Goal: Task Accomplishment & Management: Use online tool/utility

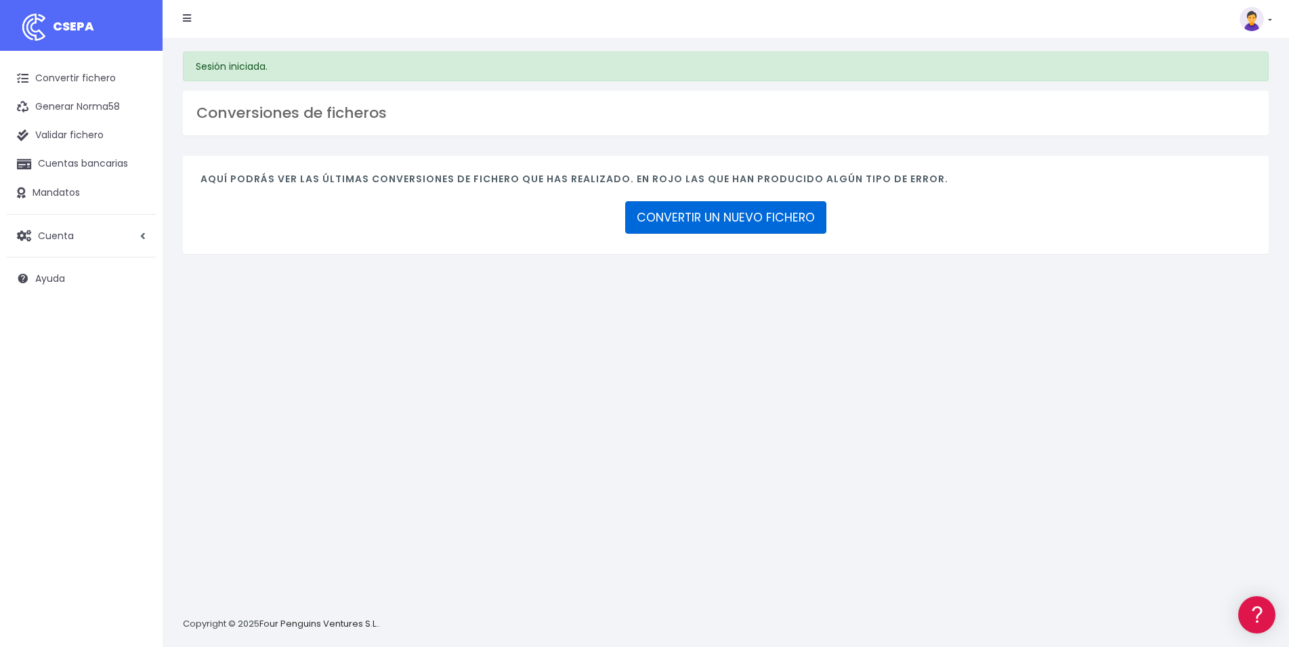
click at [738, 226] on link "CONVERTIR UN NUEVO FICHERO" at bounding box center [725, 217] width 201 height 33
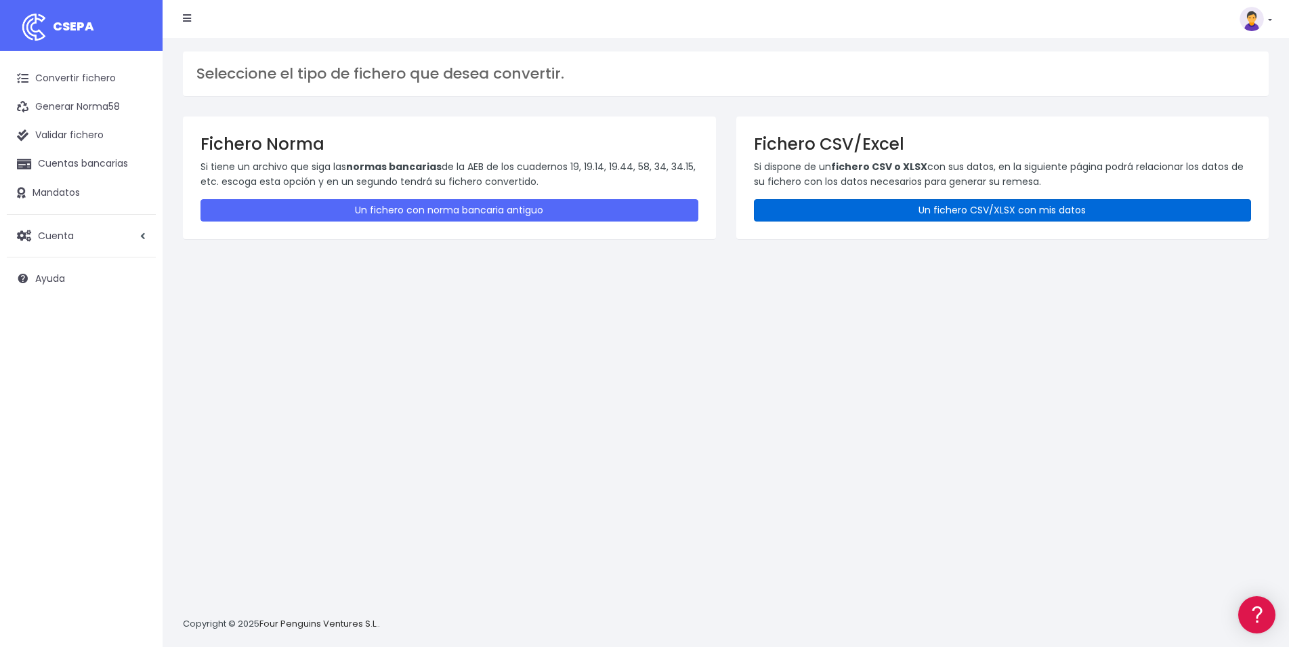
click at [1076, 215] on link "Un fichero CSV/XLSX con mis datos" at bounding box center [1003, 210] width 498 height 22
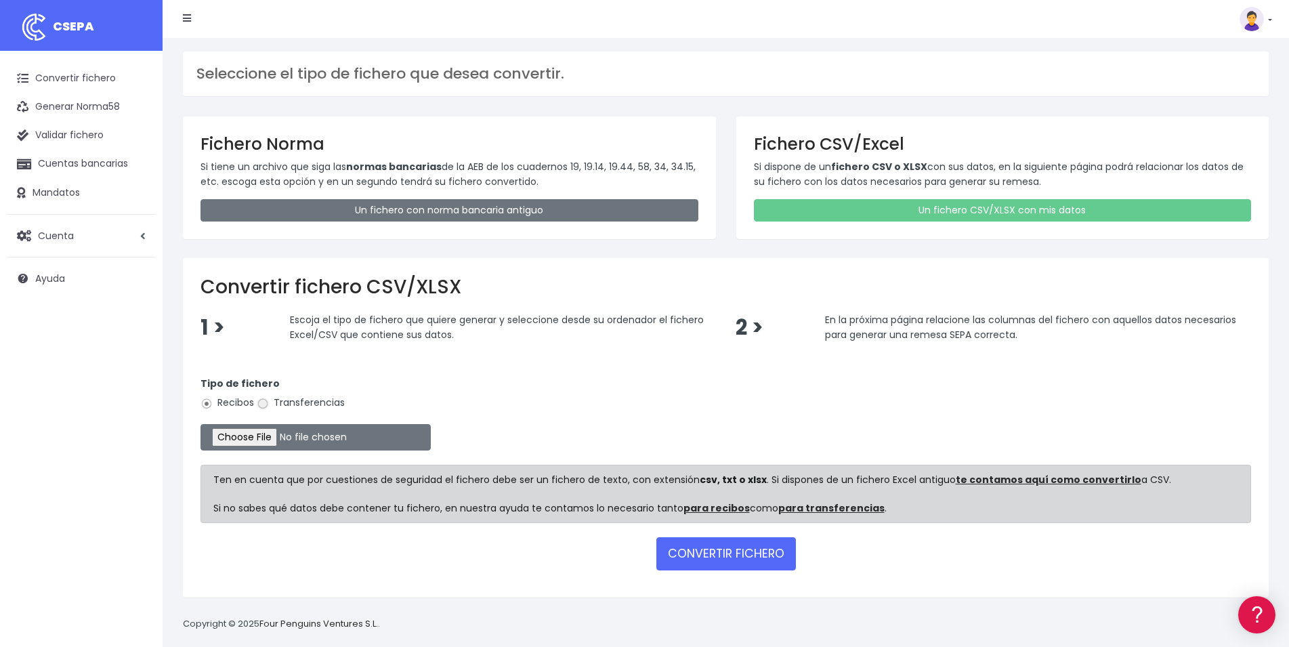
click at [268, 400] on input "Transferencias" at bounding box center [263, 404] width 12 height 12
radio input "true"
click at [242, 436] on input "file" at bounding box center [315, 437] width 230 height 26
type input "C:\fakepath\AJUSTES_DEVOLUCIONES _sep25.csv"
click at [735, 554] on button "CONVERTIR FICHERO" at bounding box center [726, 553] width 140 height 33
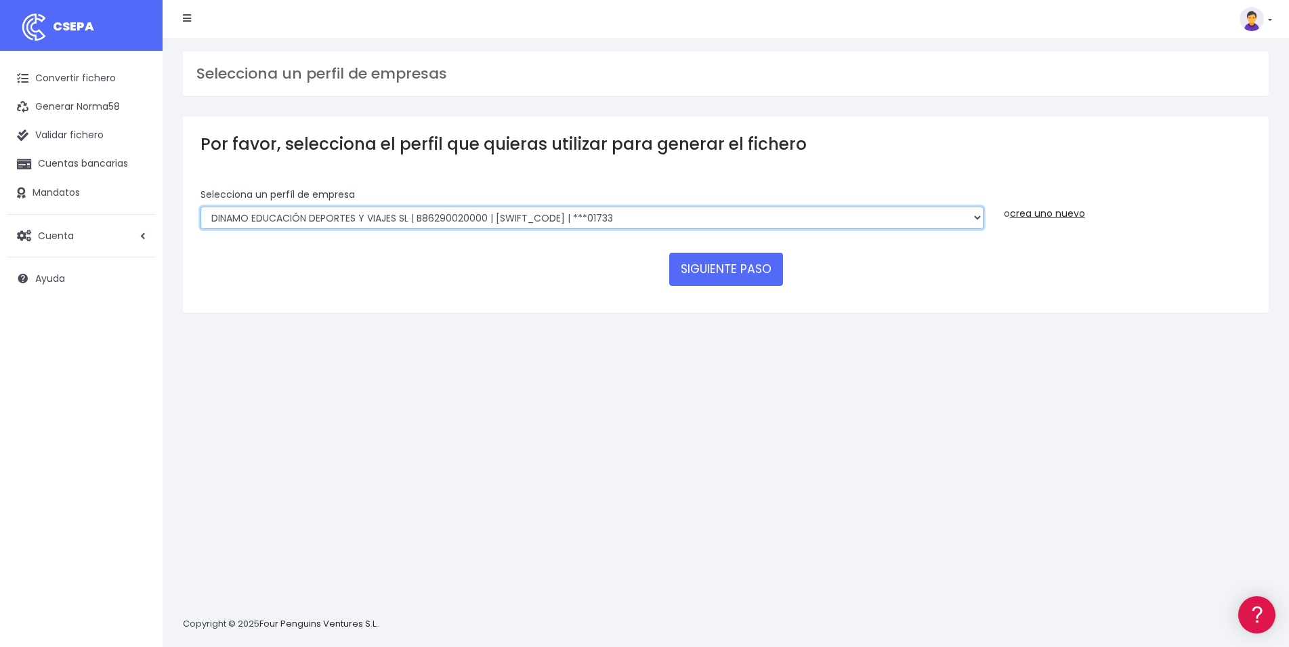
click at [200, 207] on select "DINAMO EDUCACIÓN DEPORTES Y VIAJES SL | B86290020000 | BSABESBBXXX | ***01733 D…" at bounding box center [591, 218] width 783 height 23
select select "796"
click option "DINAMO EDUCACIÓN DEPORTES Y VIAJES SL | B86290020000 | BKBKESMMXXX | ***55785" at bounding box center [0, 0] width 0 height 0
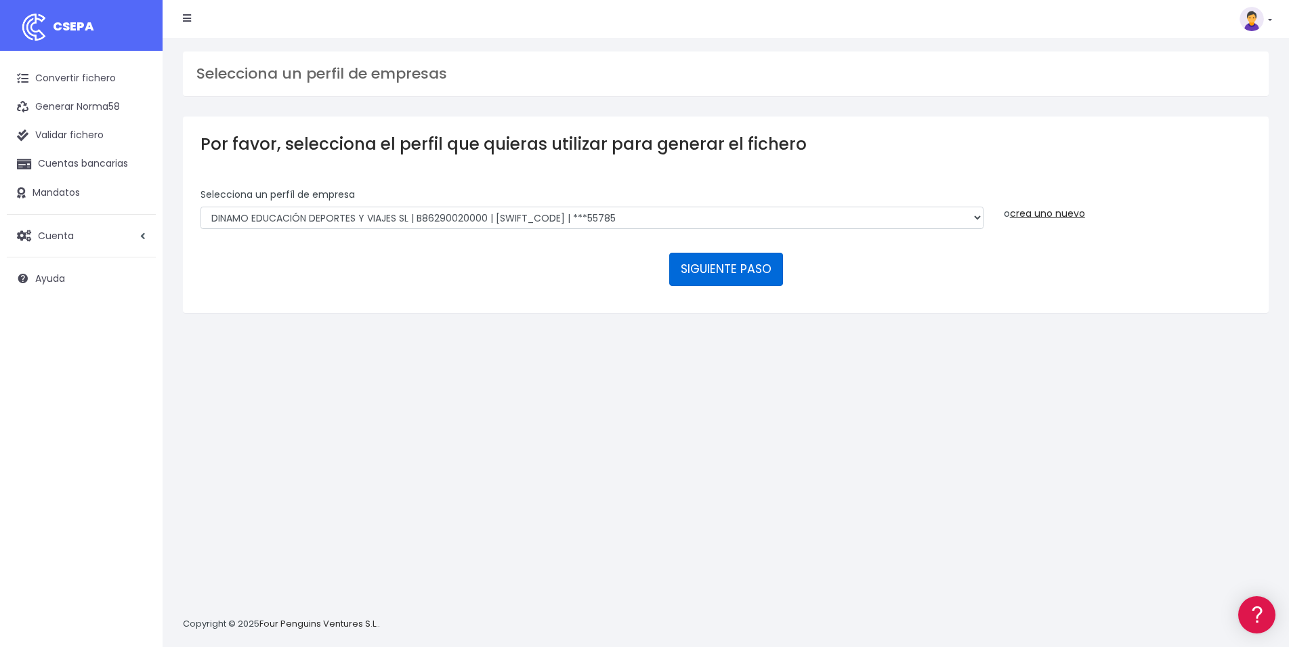
click at [719, 253] on button "SIGUIENTE PASO" at bounding box center [726, 269] width 114 height 33
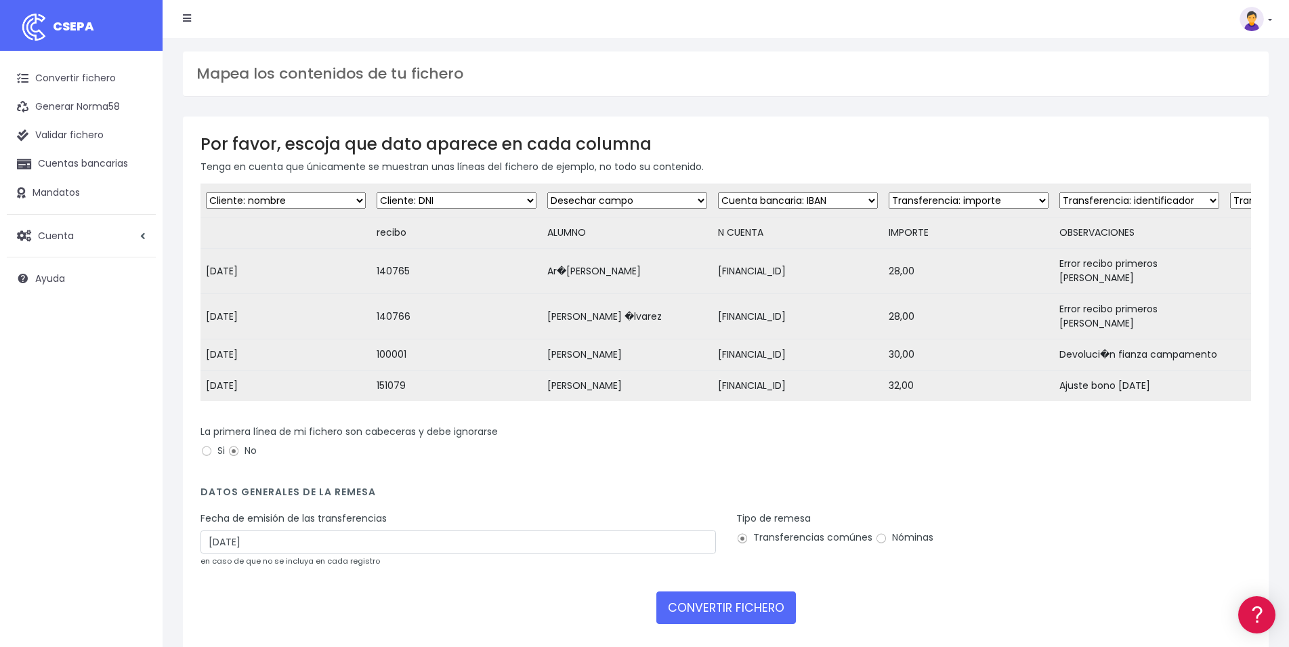
select select "date"
click option "Transferencia: fecha de cargo" at bounding box center [0, 0] width 0 height 0
click at [377, 192] on select "Desechar campo Cliente: nombre Cliente: DNI Cliente: Email Cliente: referencia …" at bounding box center [457, 200] width 160 height 16
select select "reference"
click option "Transferencia: identificador" at bounding box center [0, 0] width 0 height 0
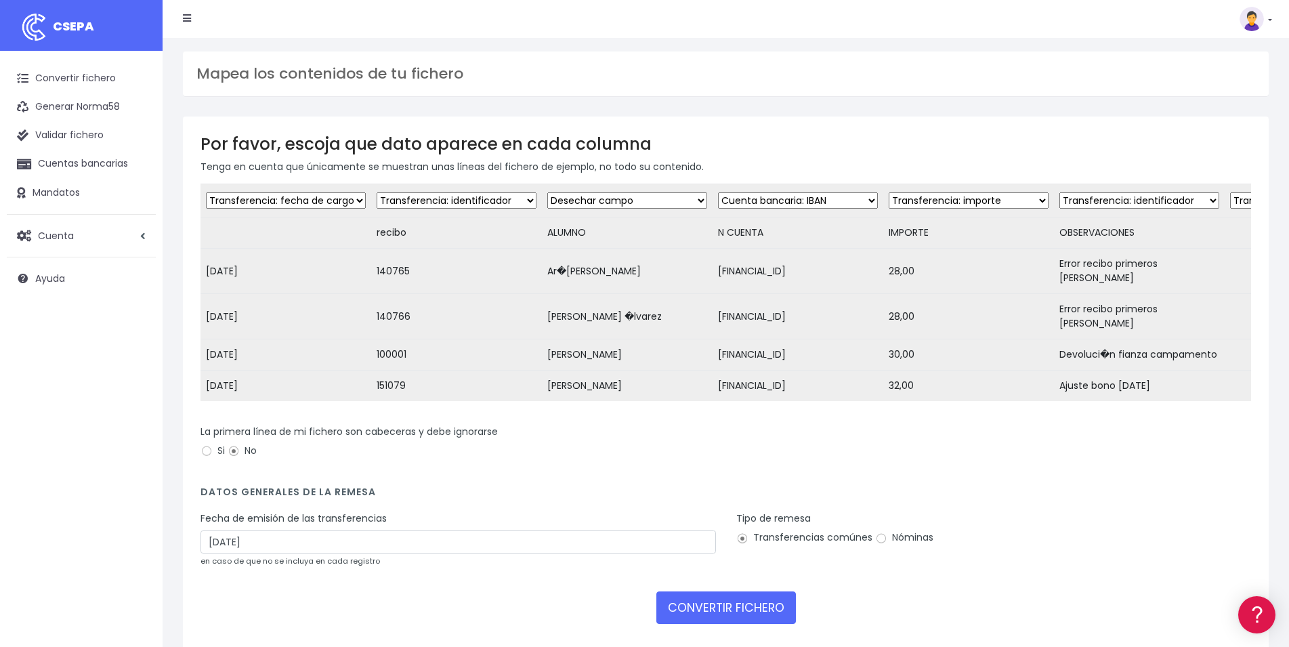
click at [547, 192] on select "Desechar campo Cliente: nombre Cliente: DNI Cliente: Email Cliente: referencia …" at bounding box center [627, 200] width 160 height 16
select select "creditor"
click option "Cliente: nombre" at bounding box center [0, 0] width 0 height 0
click at [718, 192] on select "Desechar campo Cliente: nombre Cliente: DNI Cliente: Email Cliente: referencia …" at bounding box center [798, 200] width 160 height 16
click option "Cuenta bancaria: IBAN" at bounding box center [0, 0] width 0 height 0
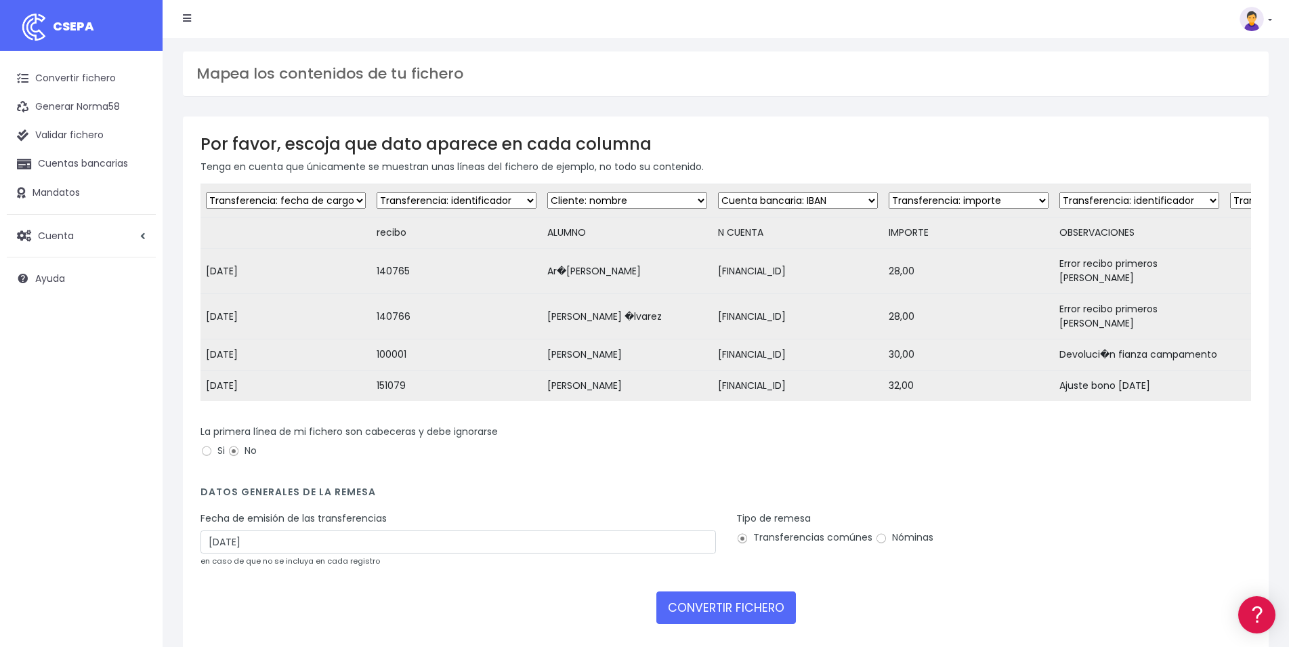
click at [889, 192] on select "Desechar campo Cliente: nombre Cliente: DNI Cliente: Email Cliente: referencia …" at bounding box center [969, 200] width 160 height 16
click option "Transferencia: importe" at bounding box center [0, 0] width 0 height 0
click at [1059, 192] on select "Desechar campo Cliente: nombre Cliente: DNI Cliente: Email Cliente: referencia …" at bounding box center [1139, 200] width 160 height 16
select select "description"
click option "Transferencia: descripción" at bounding box center [0, 0] width 0 height 0
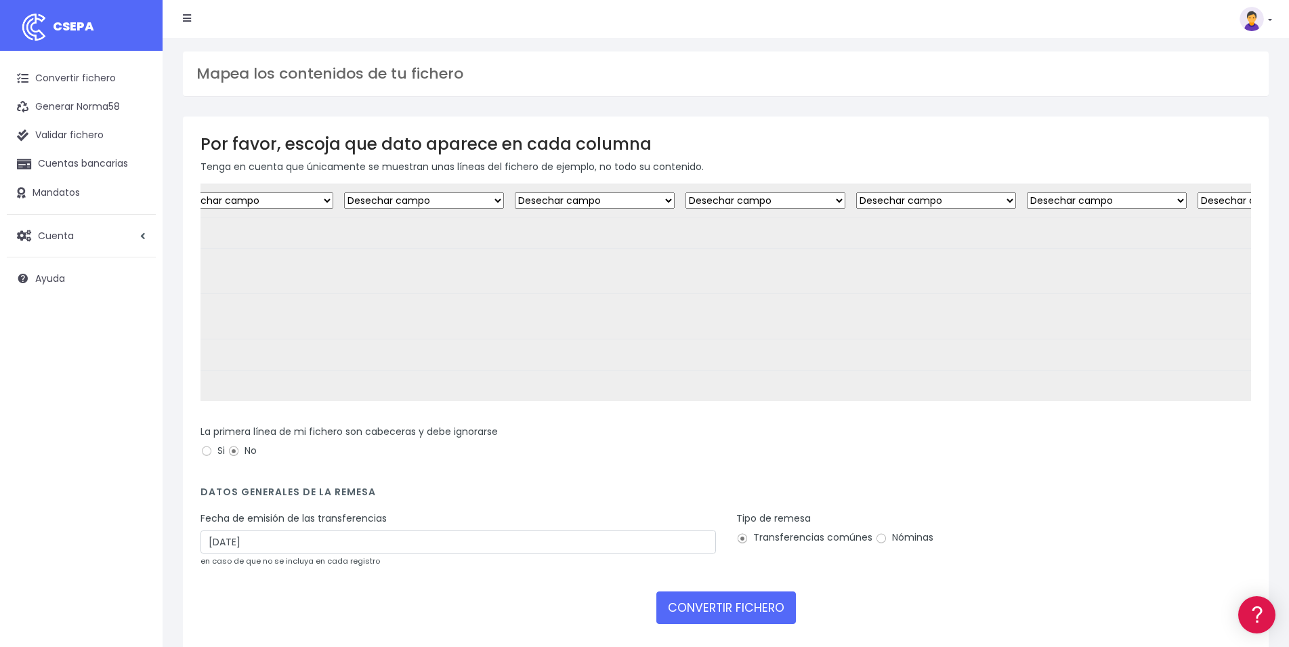
scroll to position [0, 3301]
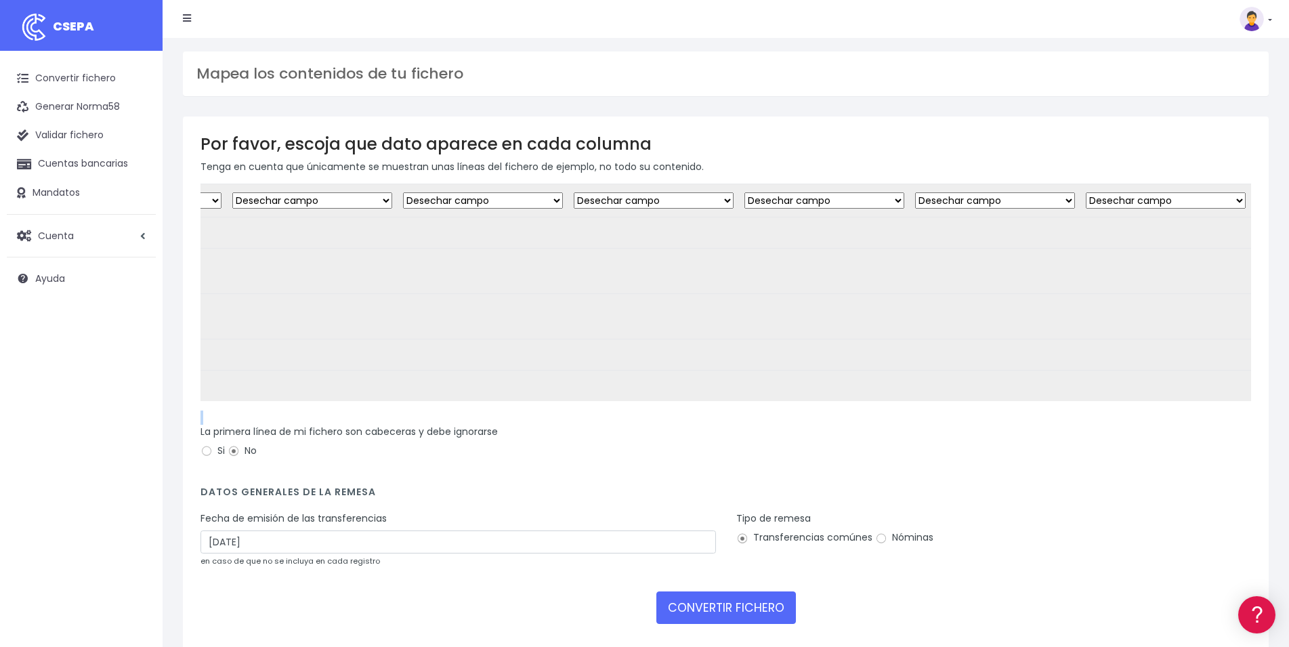
drag, startPoint x: 162, startPoint y: 427, endPoint x: 168, endPoint y: 421, distance: 8.6
click at [163, 421] on div "Convertir fichero Generar Norma58 Validar fichero Cuentas bancarias Mandatos Cu…" at bounding box center [81, 380] width 163 height 659
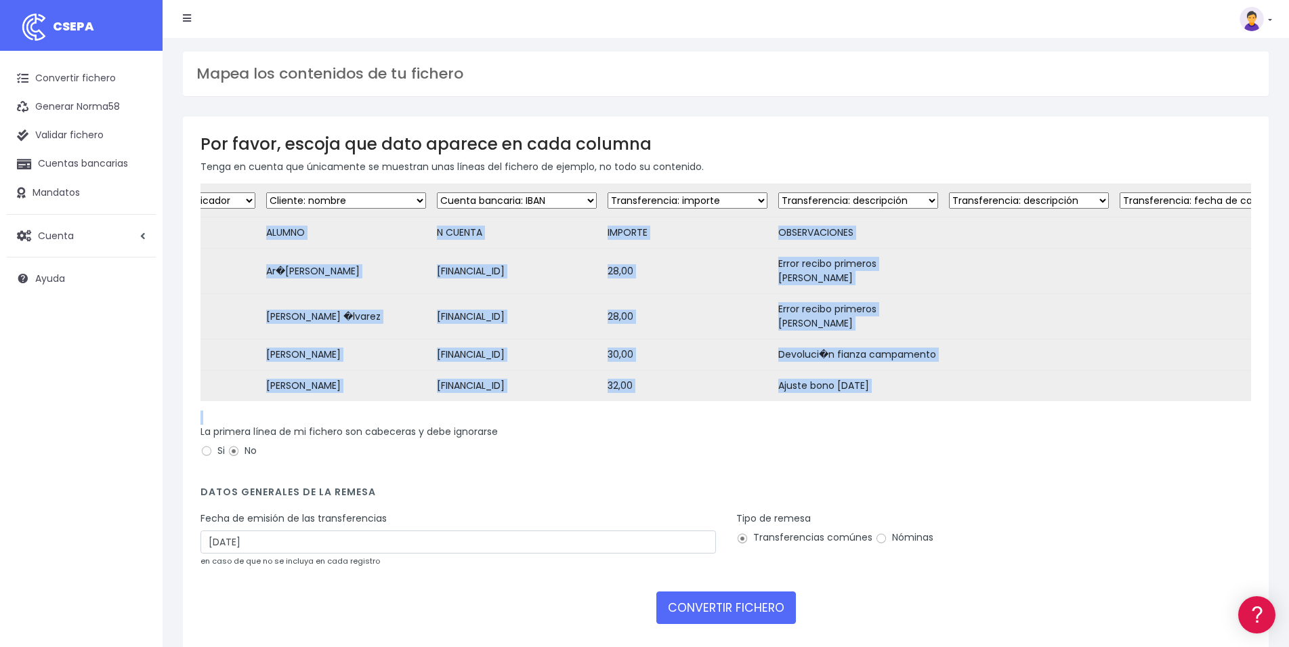
scroll to position [0, 0]
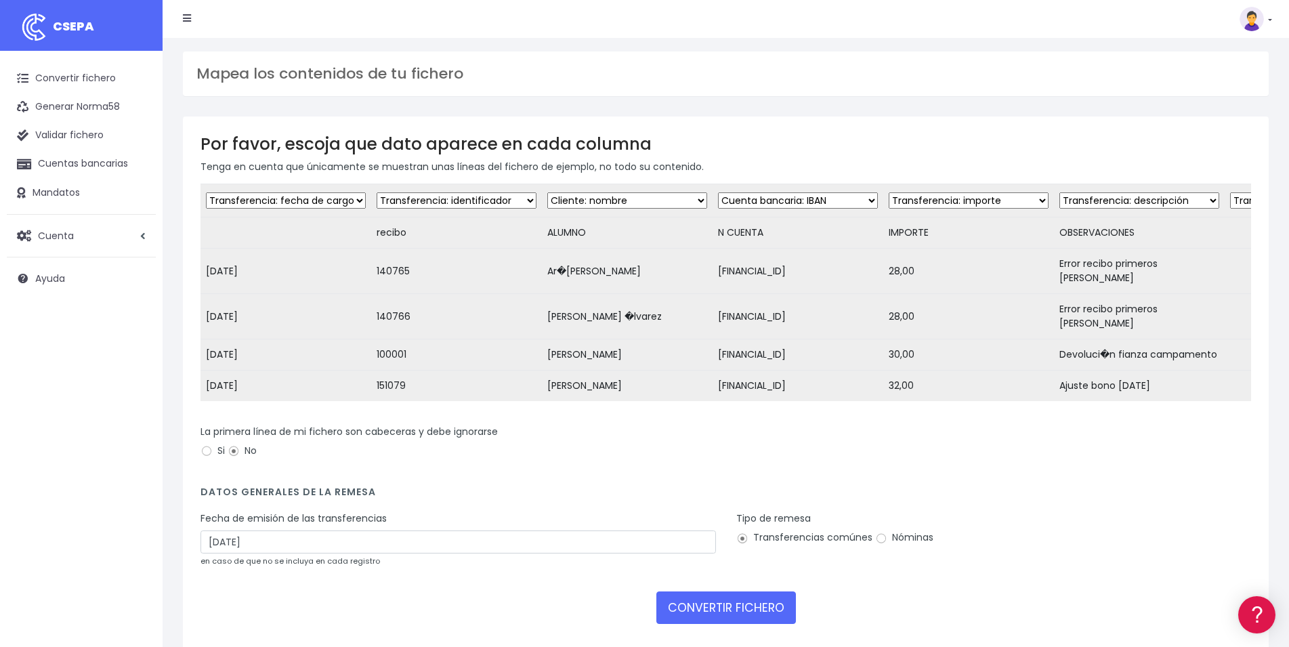
click at [536, 487] on h4 "Datos generales de la remesa" at bounding box center [725, 495] width 1051 height 18
click at [204, 445] on input "Si" at bounding box center [206, 451] width 12 height 12
radio input "true"
click at [401, 530] on input "17/09/2025" at bounding box center [457, 541] width 515 height 23
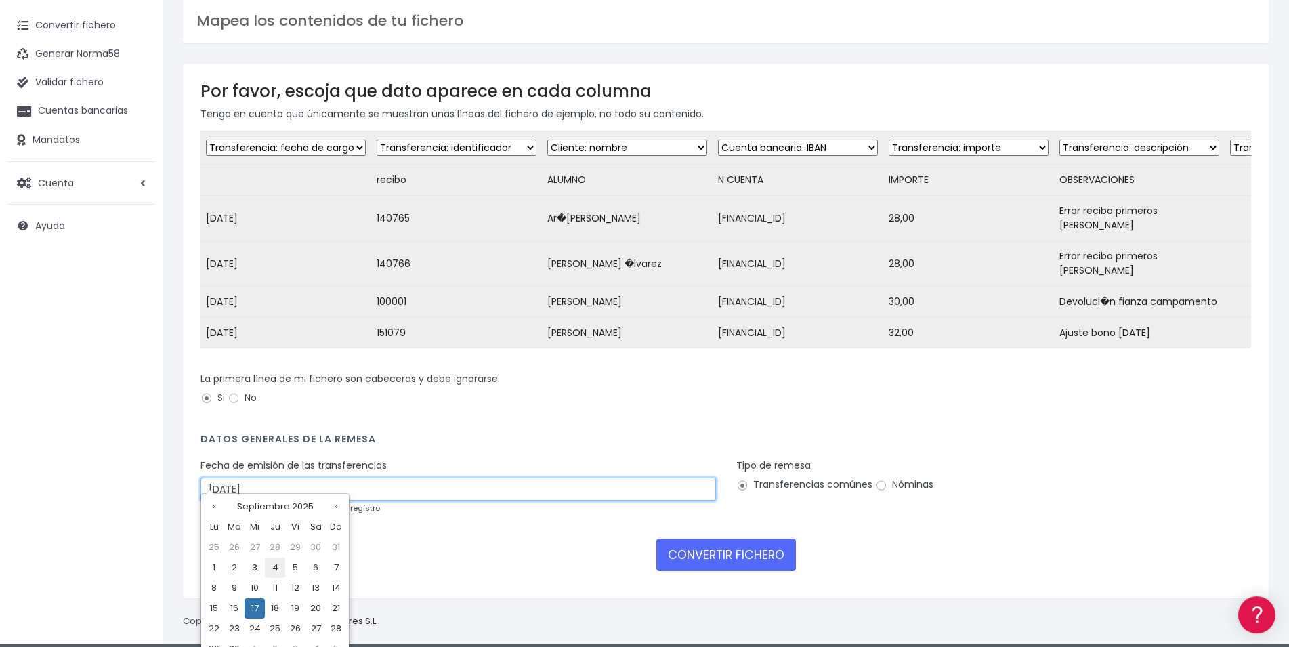
scroll to position [68, 0]
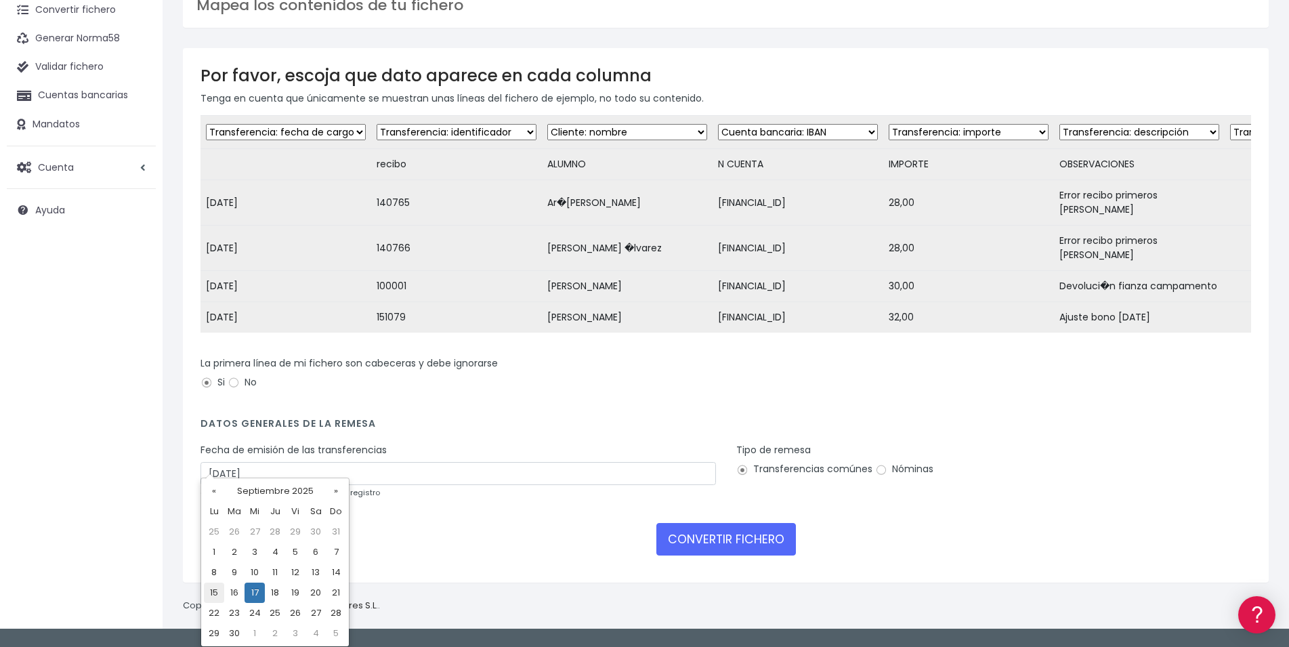
click at [211, 593] on td "15" at bounding box center [214, 592] width 20 height 20
type input "15/09/2025"
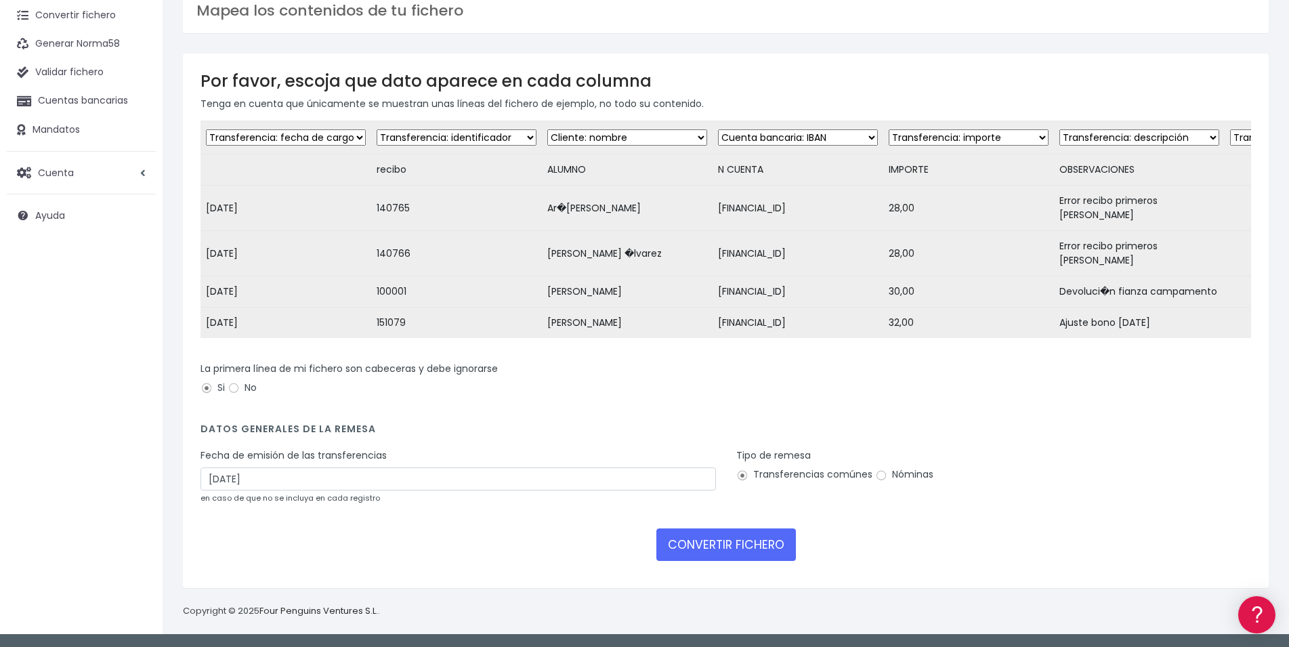
scroll to position [49, 0]
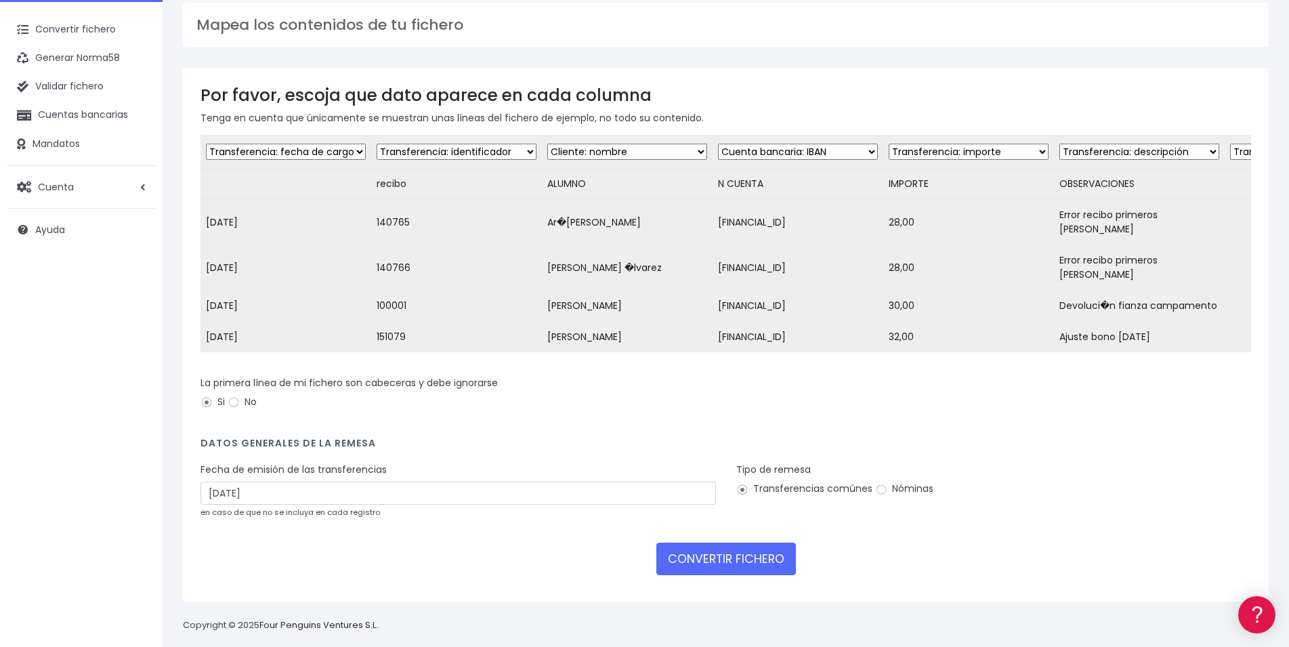
click at [450, 423] on form "Desechar campo Cliente: nombre Cliente: DNI Cliente: Email Cliente: referencia …" at bounding box center [725, 360] width 1051 height 450
click at [788, 549] on button "CONVERTIR FICHERO" at bounding box center [726, 559] width 140 height 33
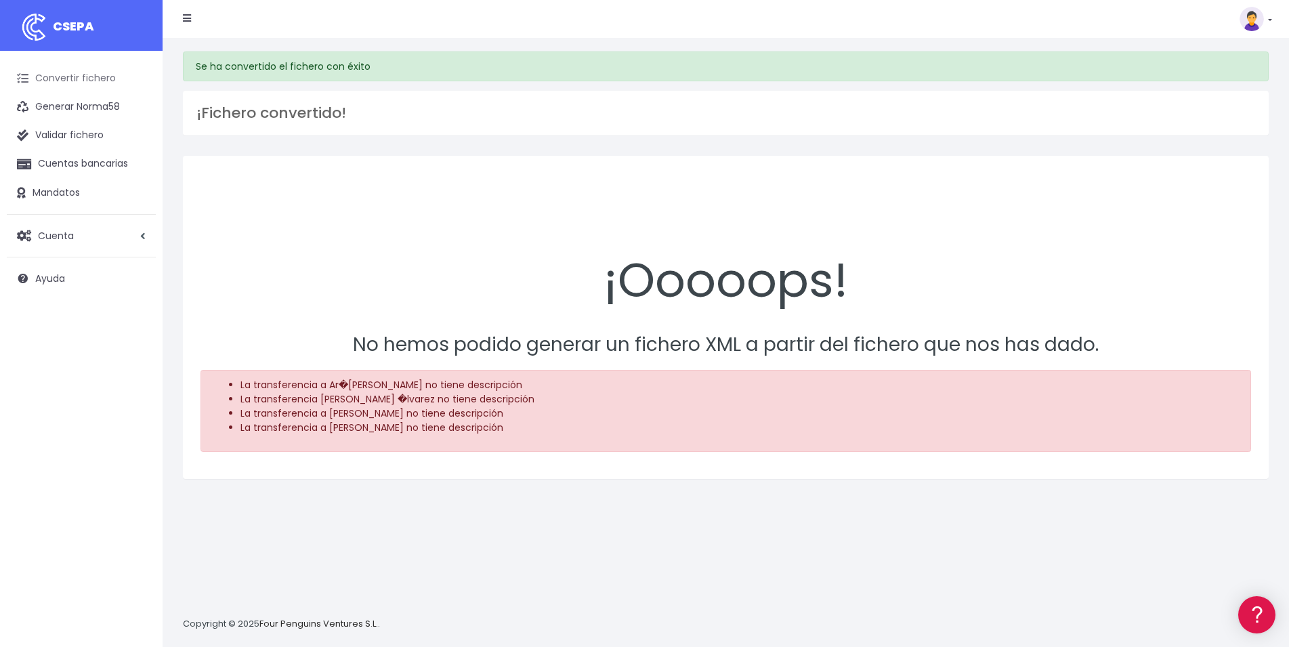
click at [102, 77] on link "Convertir fichero" at bounding box center [81, 78] width 149 height 28
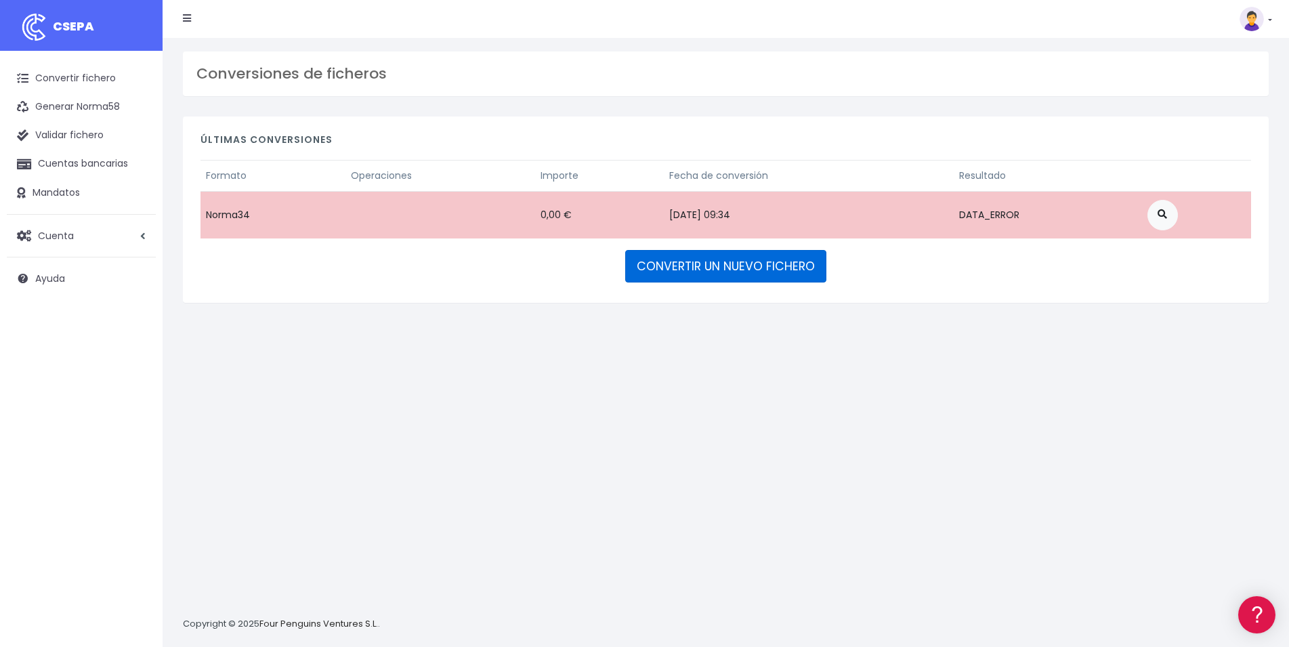
click at [722, 257] on link "CONVERTIR UN NUEVO FICHERO" at bounding box center [725, 266] width 201 height 33
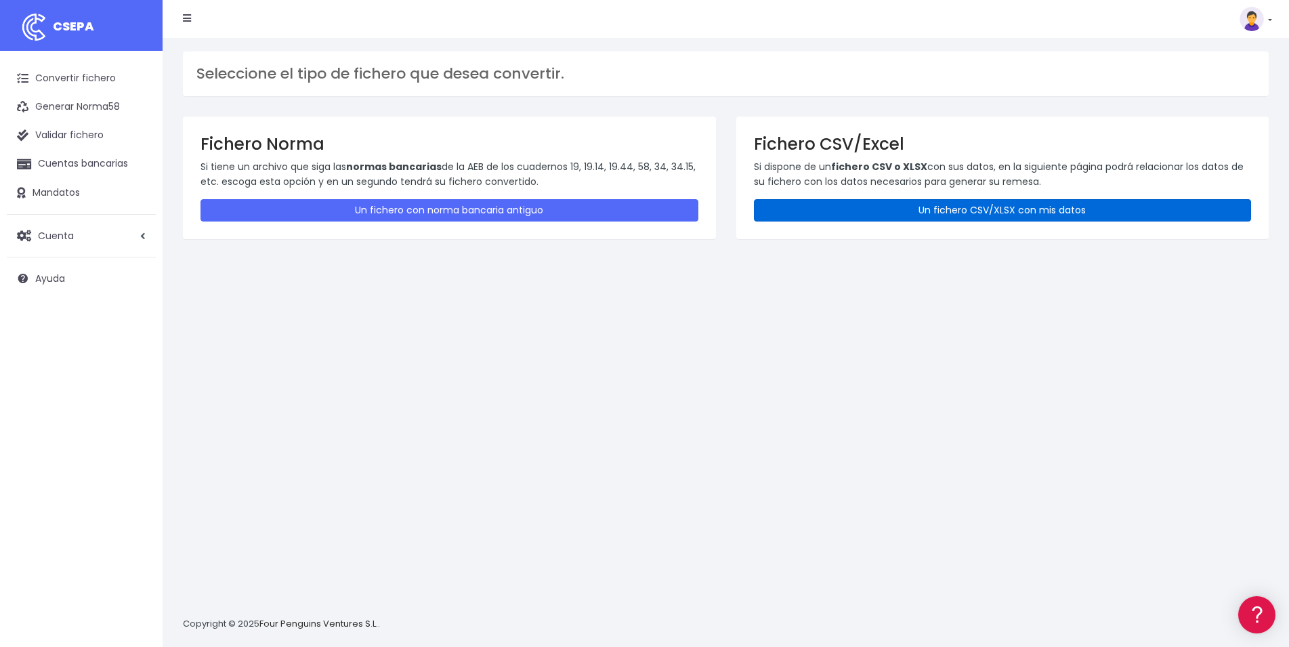
click at [1027, 209] on link "Un fichero CSV/XLSX con mis datos" at bounding box center [1003, 210] width 498 height 22
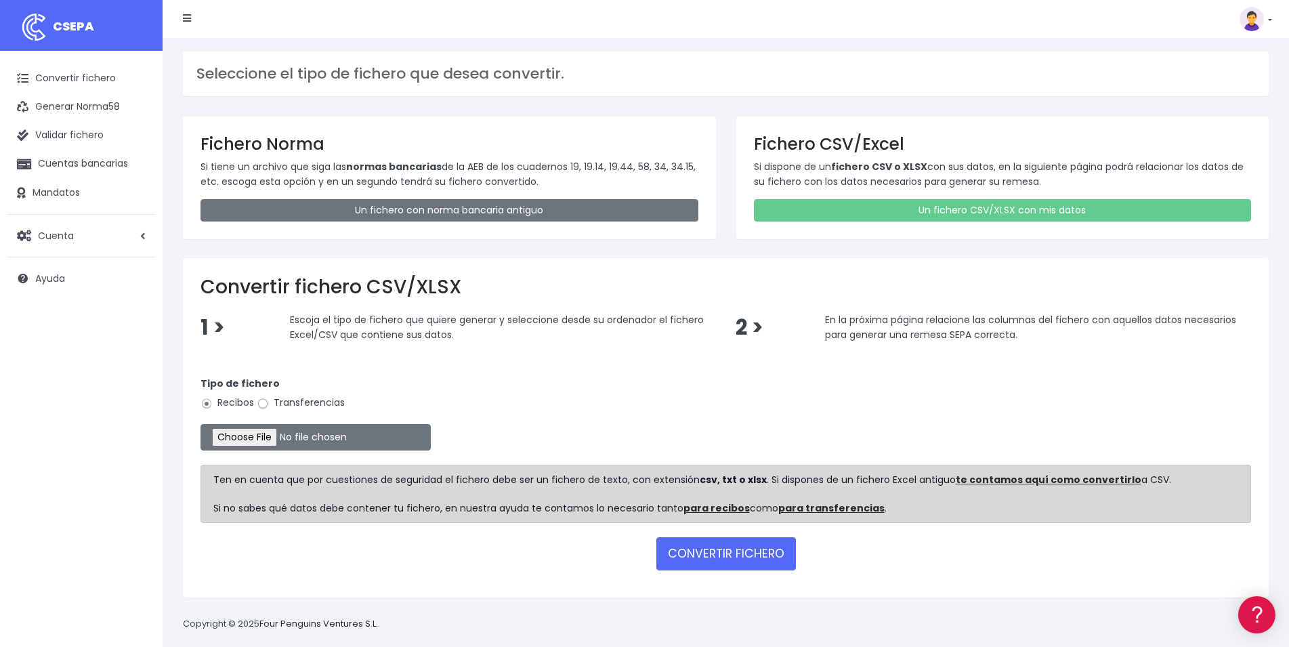
click at [267, 402] on input "Transferencias" at bounding box center [263, 404] width 12 height 12
radio input "true"
click at [251, 431] on input "file" at bounding box center [315, 437] width 230 height 26
type input "C:\fakepath\AJUSTES_DEVOLUCIONES _sep25.csv"
click at [751, 560] on button "CONVERTIR FICHERO" at bounding box center [726, 553] width 140 height 33
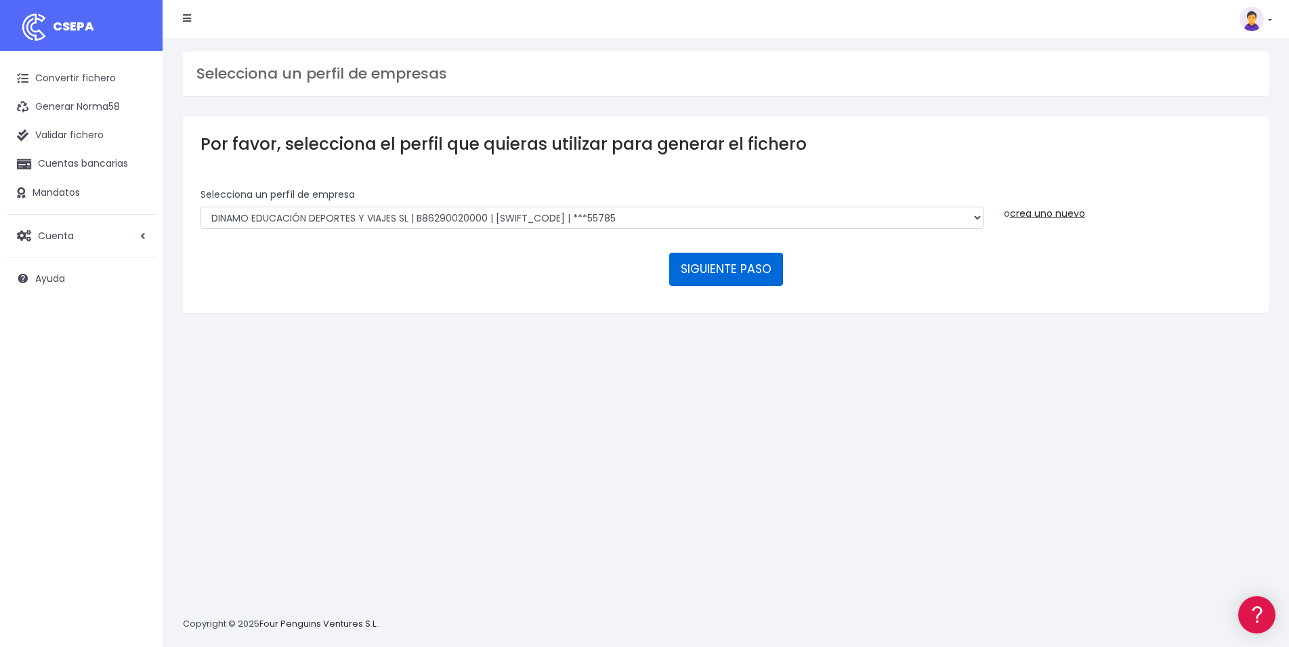
click at [747, 253] on button "SIGUIENTE PASO" at bounding box center [726, 269] width 114 height 33
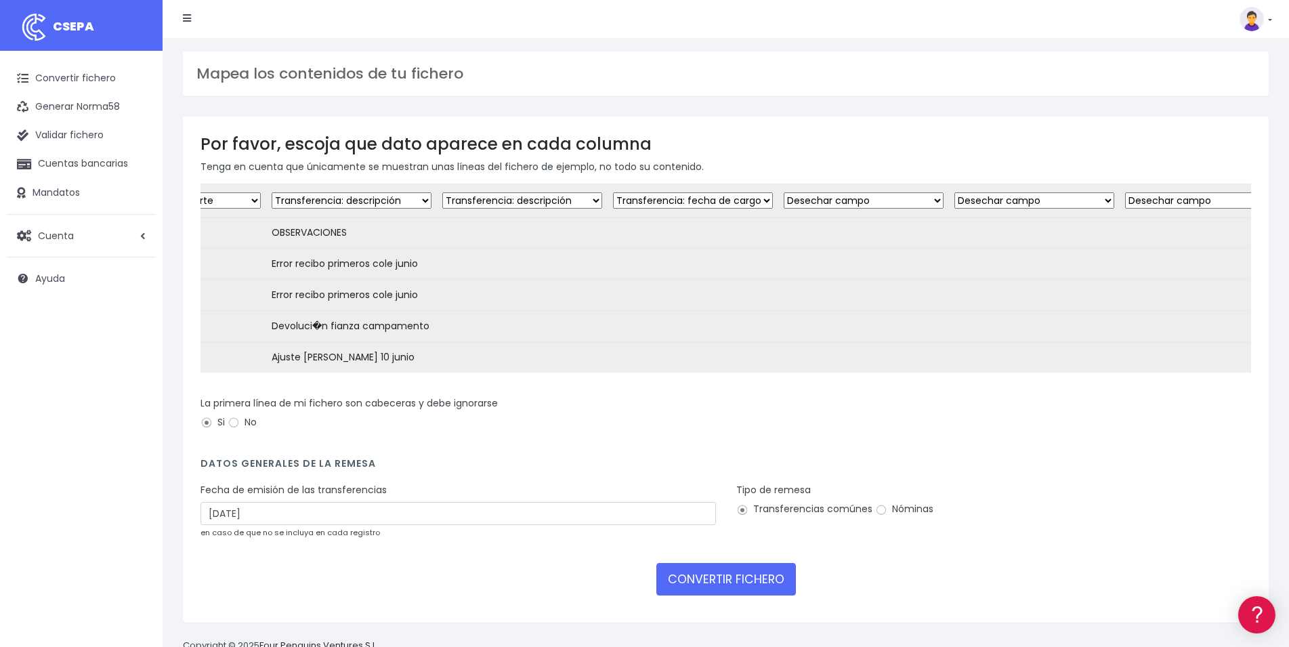
scroll to position [0, 769]
click at [461, 192] on select "Desechar campo Cliente: nombre Cliente: DNI Cliente: Email Cliente: referencia …" at bounding box center [541, 200] width 160 height 16
select select "dismiss"
click option "Desechar campo" at bounding box center [0, 0] width 0 height 0
click at [632, 192] on select "Desechar campo Cliente: nombre Cliente: DNI Cliente: Email Cliente: referencia …" at bounding box center [712, 200] width 160 height 16
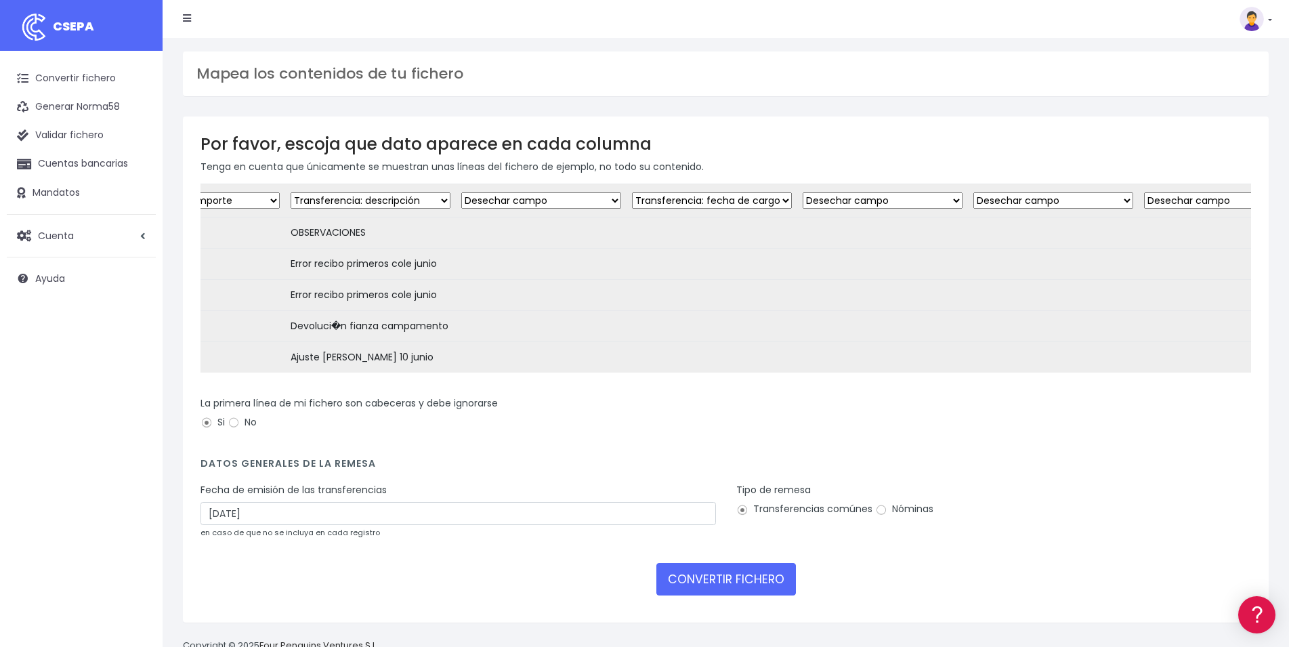
select select "dismiss"
click option "Desechar campo" at bounding box center [0, 0] width 0 height 0
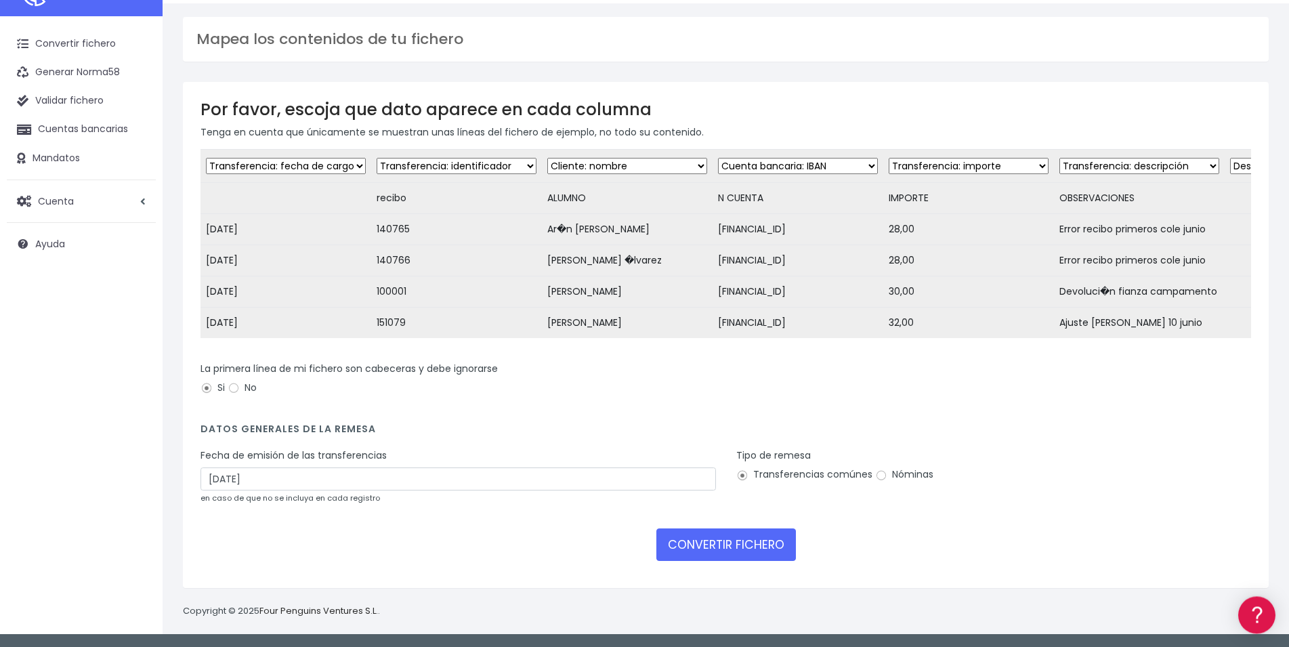
scroll to position [49, 0]
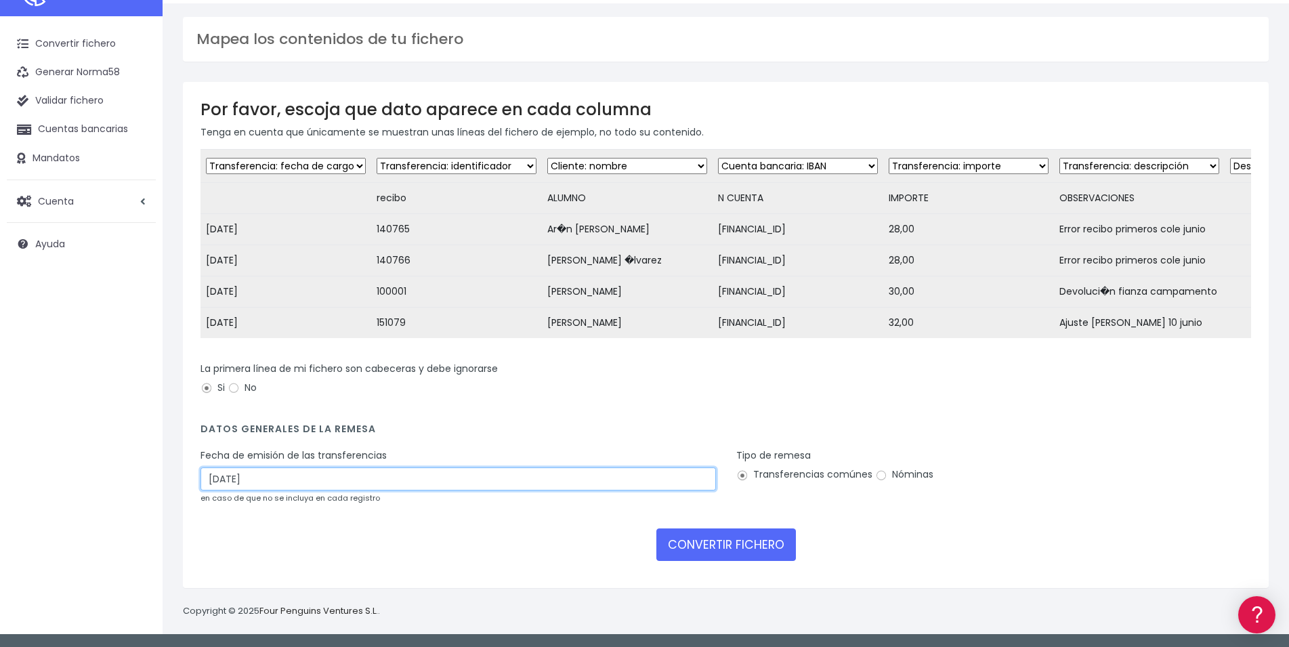
click at [317, 486] on input "17/09/2025" at bounding box center [457, 478] width 515 height 23
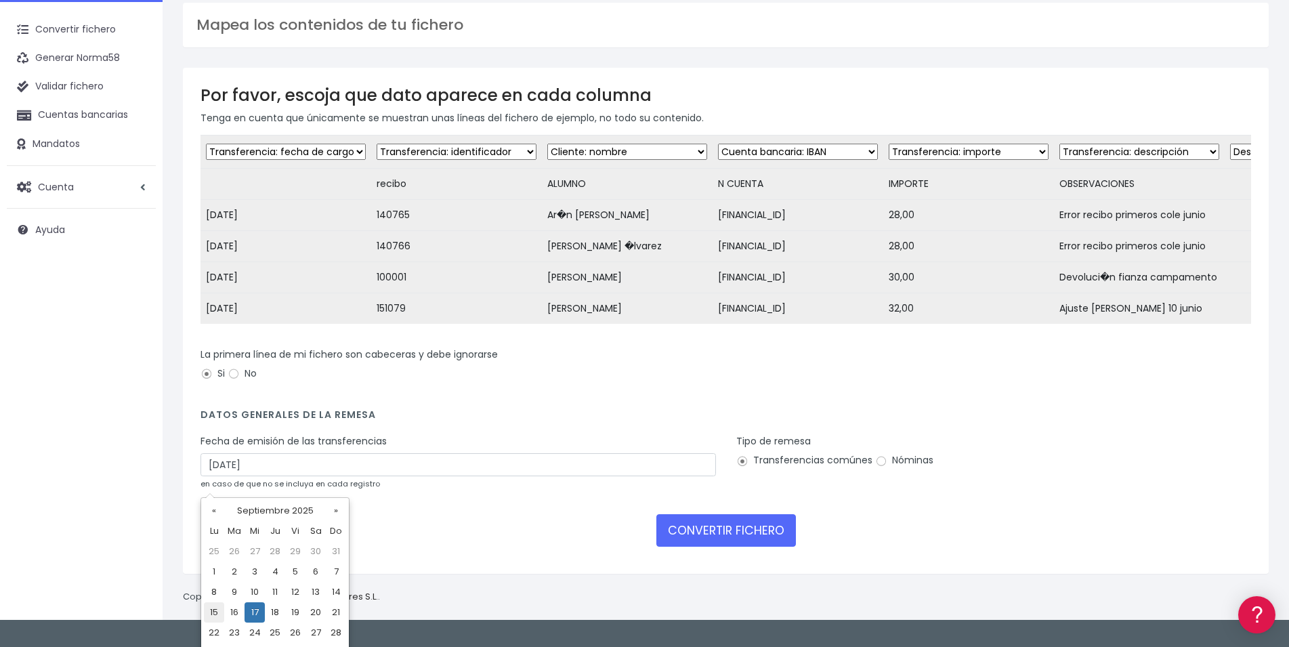
click at [211, 616] on td "15" at bounding box center [214, 612] width 20 height 20
type input "15/09/2025"
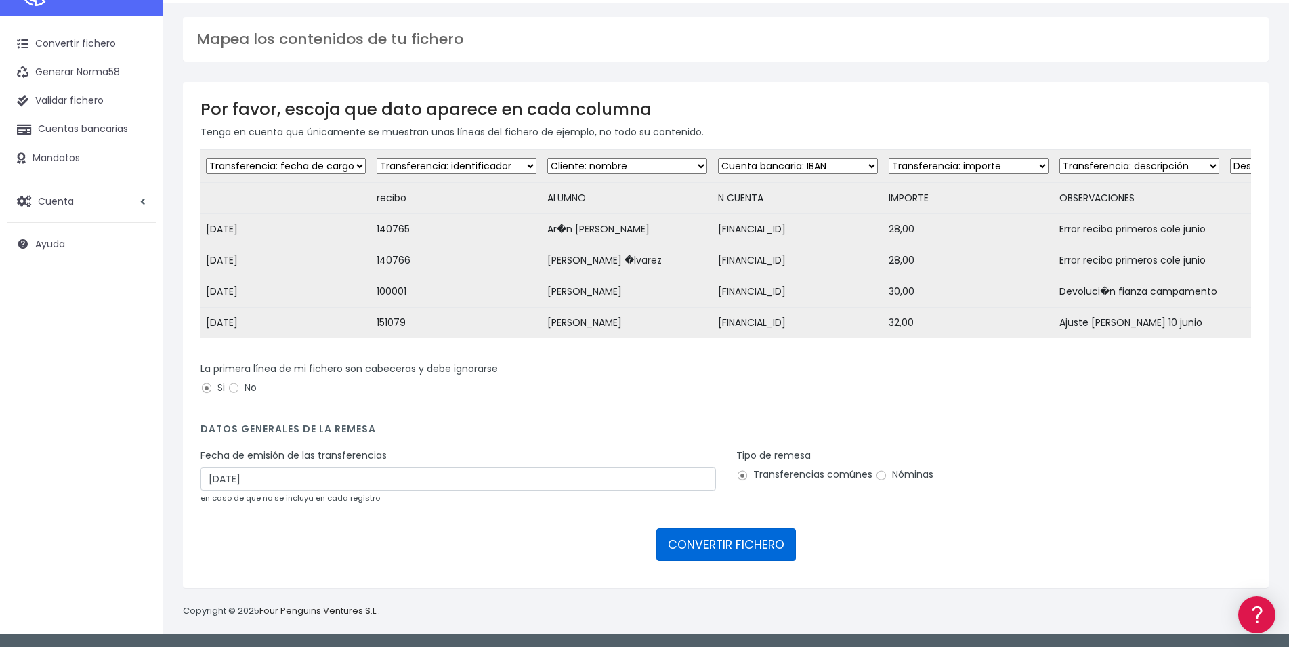
click at [715, 536] on button "CONVERTIR FICHERO" at bounding box center [726, 544] width 140 height 33
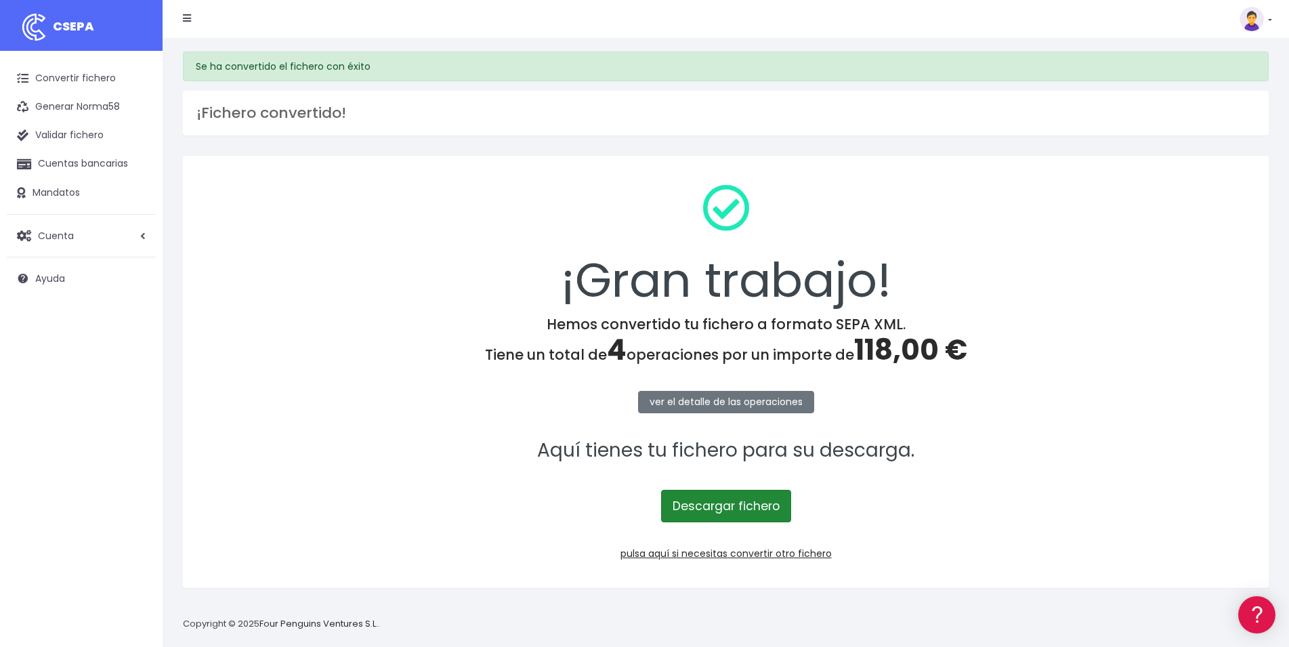
click at [766, 515] on link "Descargar fichero" at bounding box center [726, 506] width 130 height 33
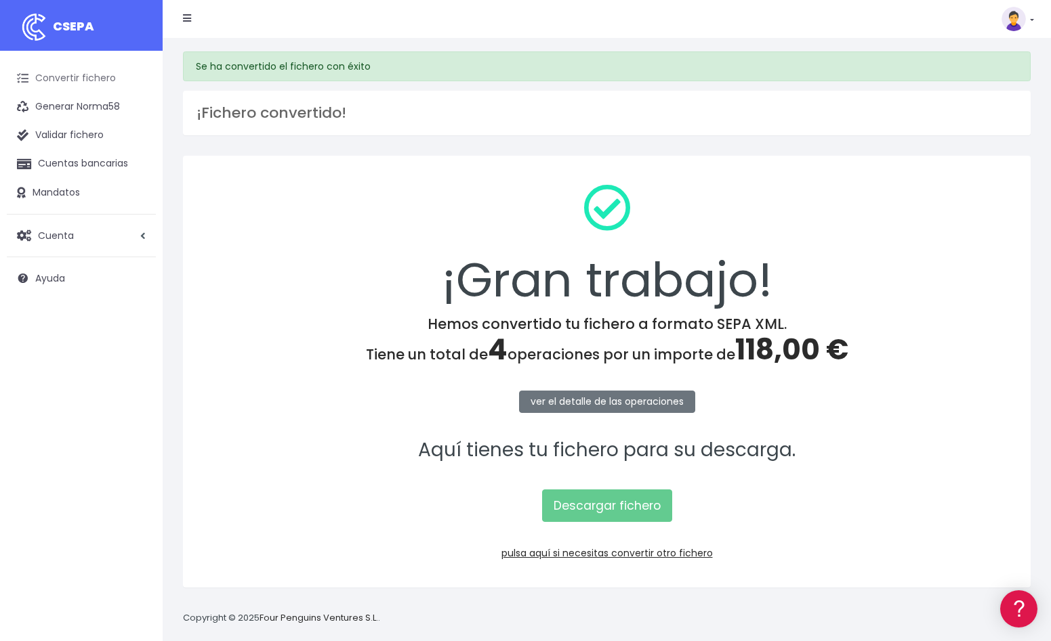
click at [105, 78] on link "Convertir fichero" at bounding box center [81, 78] width 149 height 28
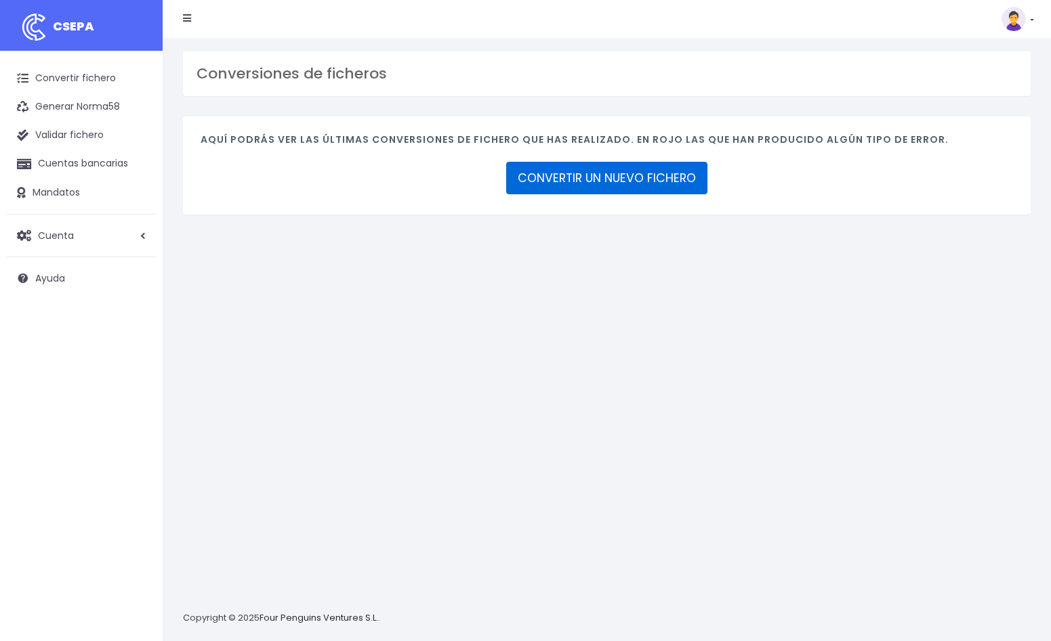
click at [591, 176] on link "CONVERTIR UN NUEVO FICHERO" at bounding box center [606, 178] width 201 height 33
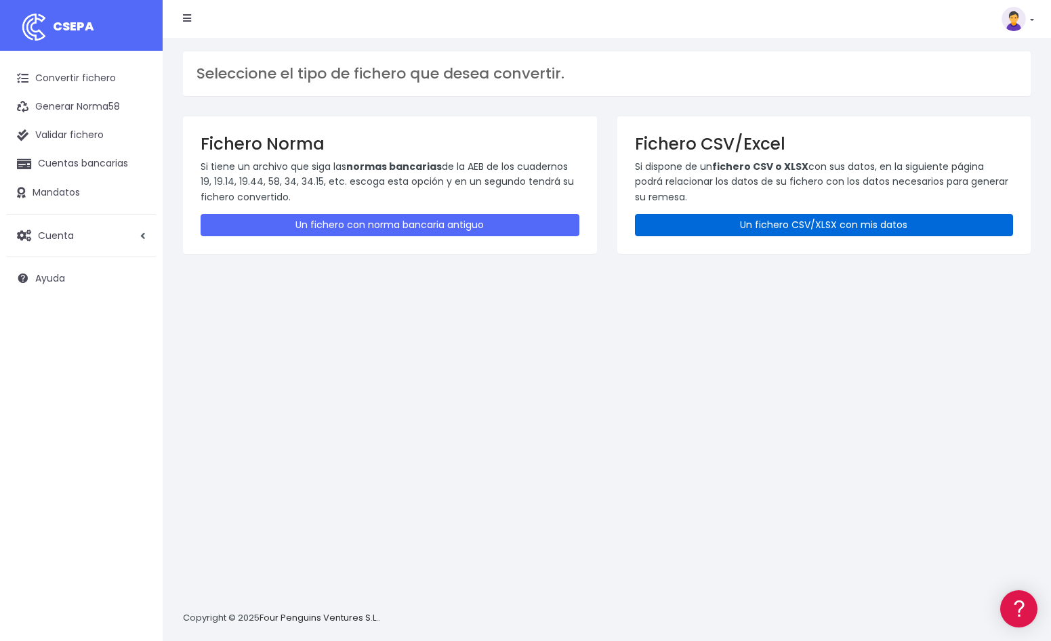
click at [800, 224] on link "Un fichero CSV/XLSX con mis datos" at bounding box center [824, 225] width 379 height 22
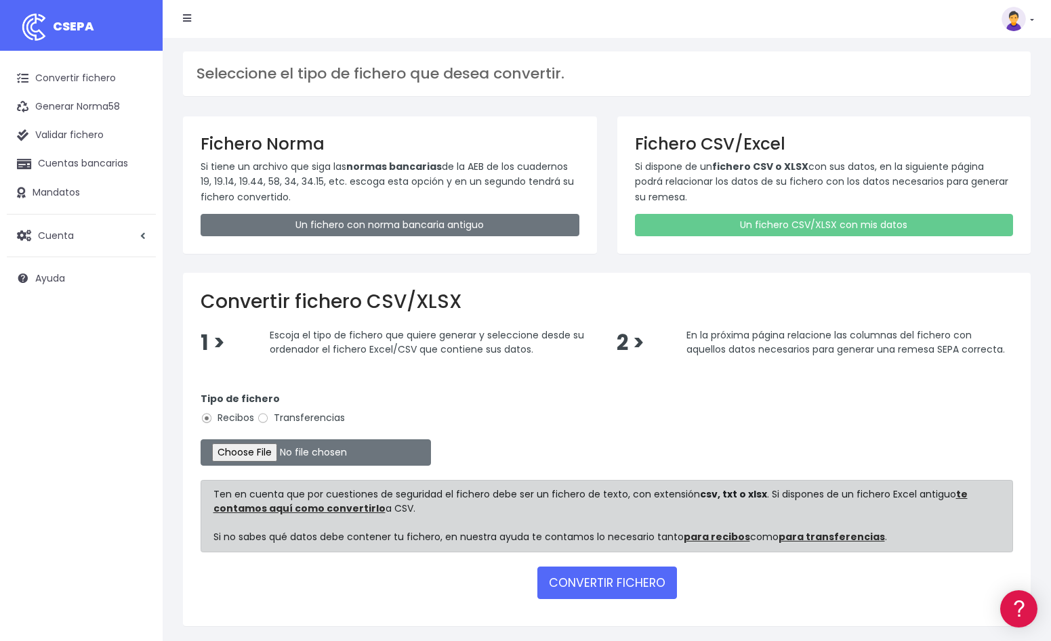
click at [291, 420] on label "Transferencias" at bounding box center [301, 418] width 88 height 14
click at [269, 420] on input "Transferencias" at bounding box center [263, 418] width 12 height 12
radio input "true"
click at [203, 415] on input "Recibos" at bounding box center [206, 418] width 12 height 12
radio input "true"
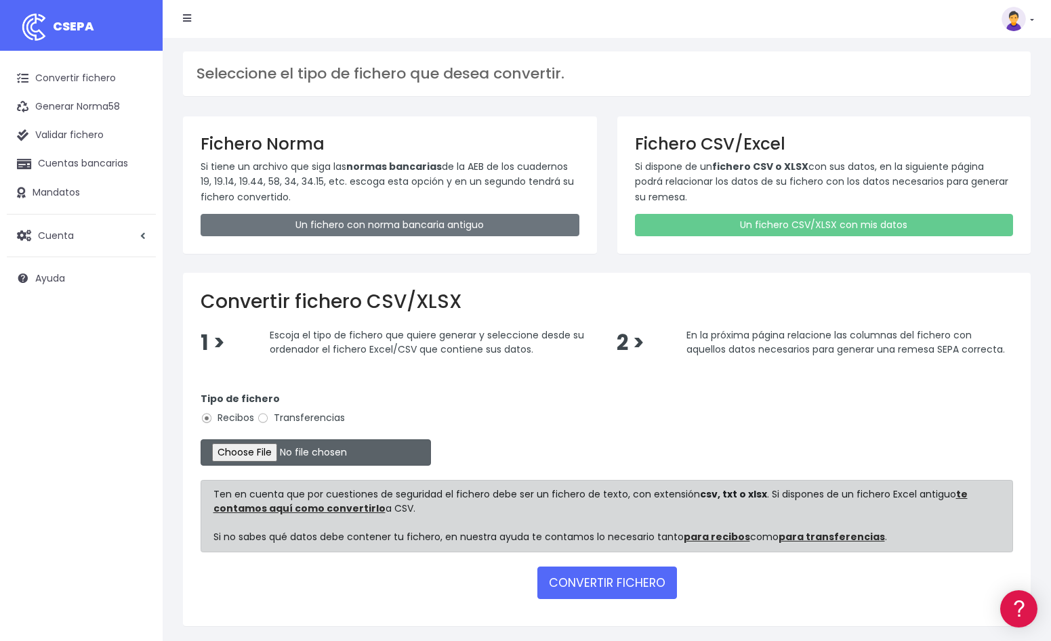
click at [243, 452] on input "file" at bounding box center [315, 453] width 230 height 26
type input "C:\fakepath\control tecnia.csv"
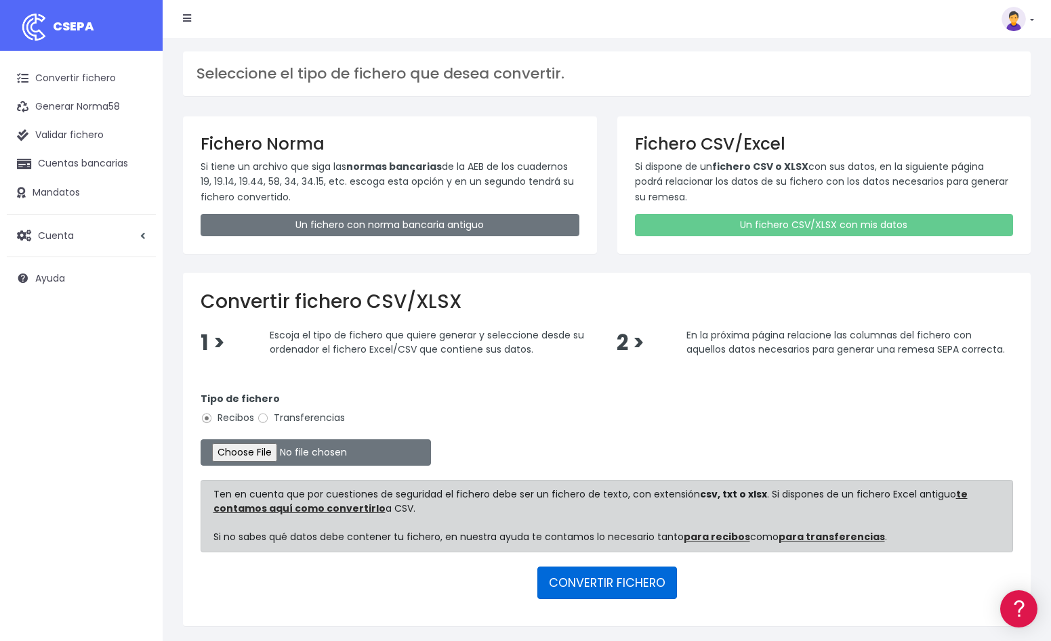
click at [638, 590] on button "CONVERTIR FICHERO" at bounding box center [607, 583] width 140 height 33
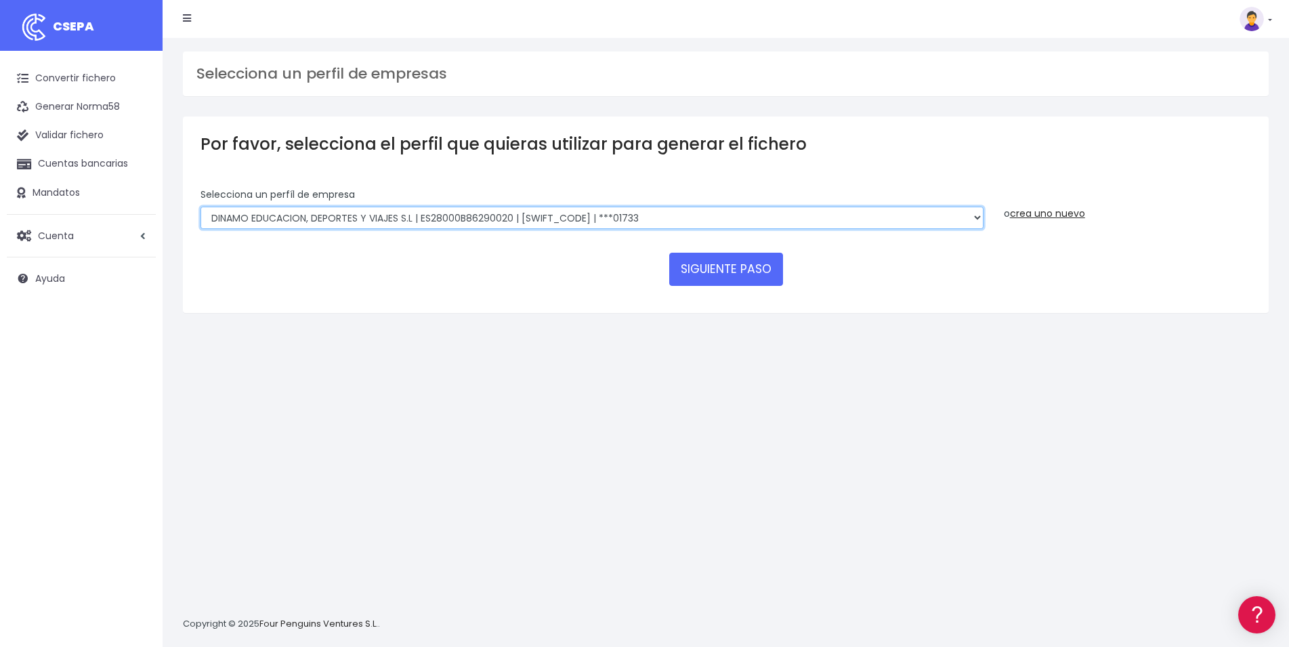
click at [200, 207] on select "DINAMO EDUCACION, DEPORTES Y VIAJES S.L | ES28000B86290020 | [SWIFT_CODE] | ***…" at bounding box center [591, 218] width 783 height 23
select select "792"
click option "DINAMO EDUCACION, DEPORTES Y VIAJES S.L | ES28000B86290020 | [SWIFT_CODE] | ***…" at bounding box center [0, 0] width 0 height 0
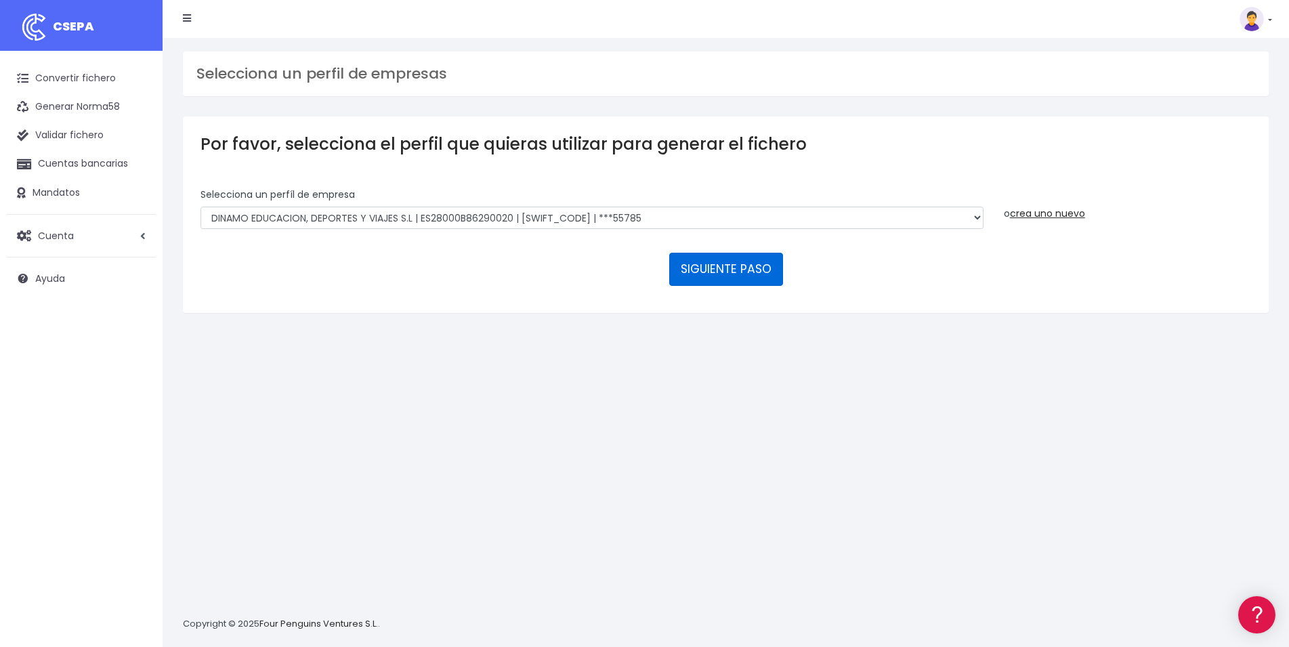
click at [721, 253] on button "SIGUIENTE PASO" at bounding box center [726, 269] width 114 height 33
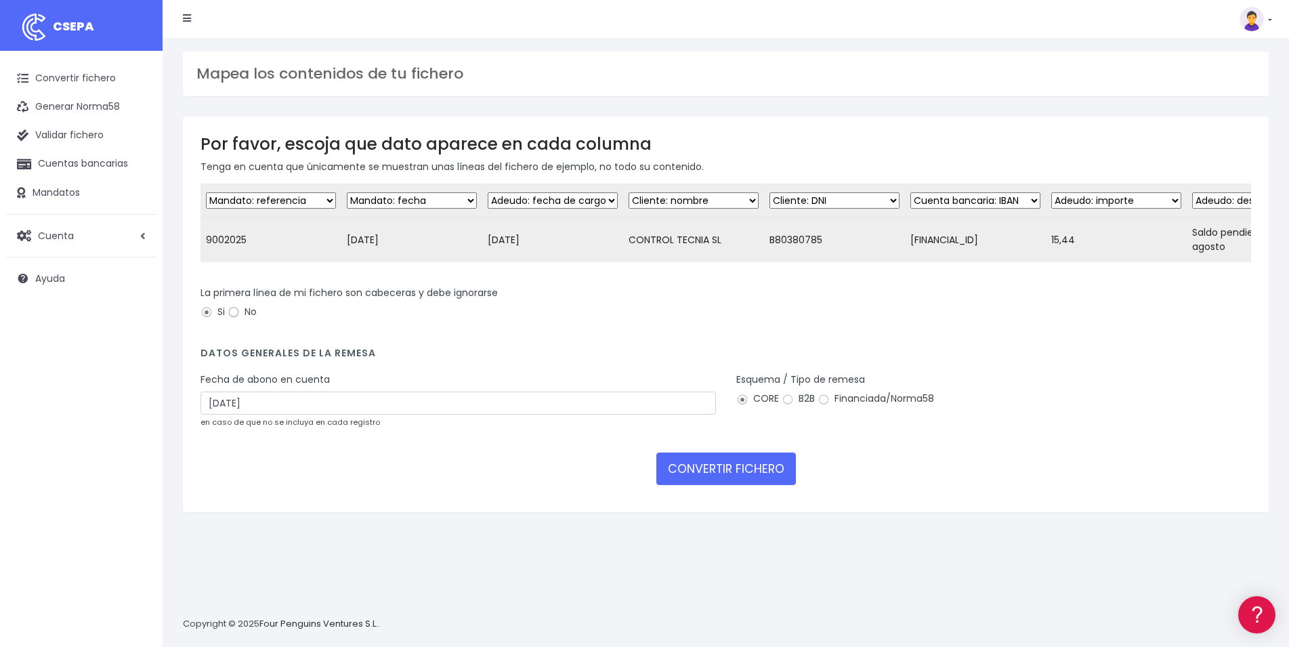
click at [236, 318] on input "No" at bounding box center [234, 312] width 12 height 12
radio input "true"
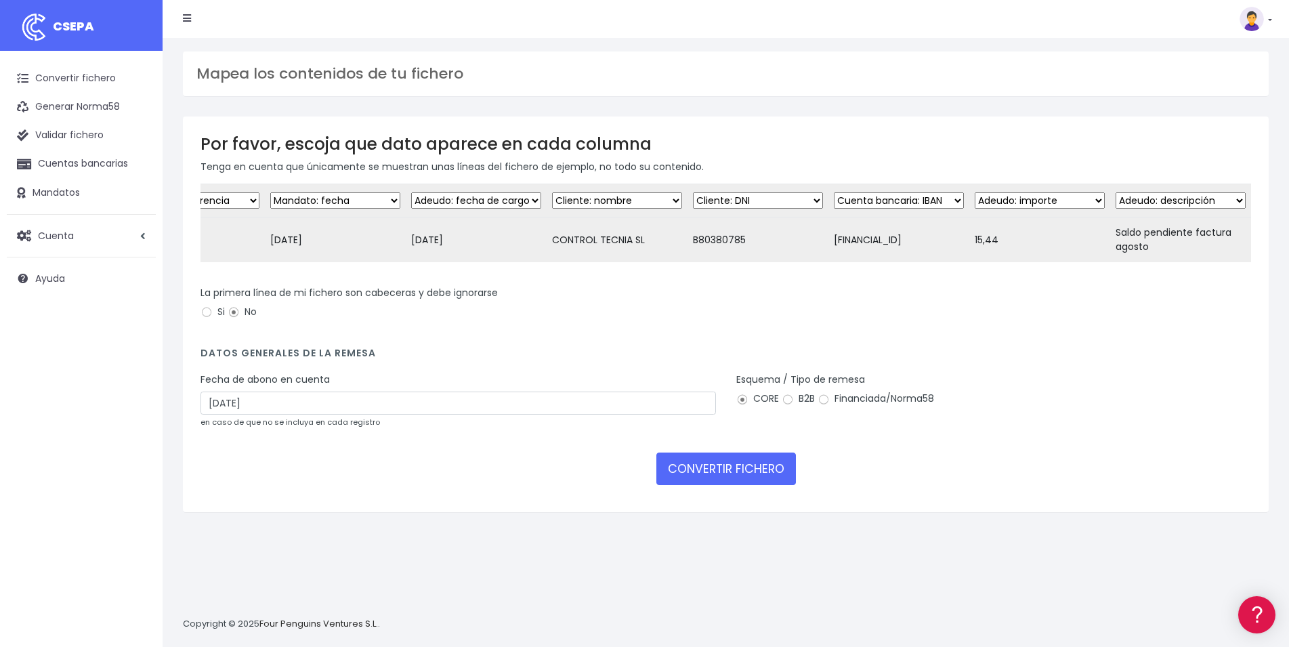
scroll to position [0, 73]
drag, startPoint x: 356, startPoint y: 308, endPoint x: 337, endPoint y: 308, distance: 18.3
click at [337, 300] on label "La primera línea de mi fichero son cabeceras y debe ignorarse" at bounding box center [348, 293] width 297 height 14
click at [734, 485] on button "CONVERTIR FICHERO" at bounding box center [726, 468] width 140 height 33
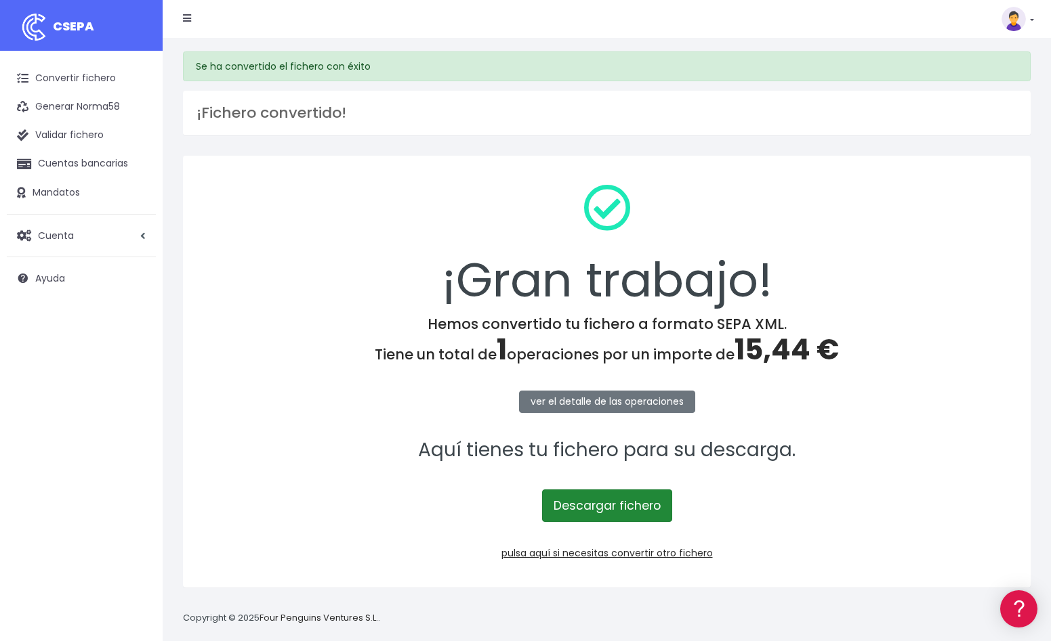
click at [614, 500] on link "Descargar fichero" at bounding box center [607, 506] width 130 height 33
click at [1033, 21] on link at bounding box center [1017, 19] width 33 height 24
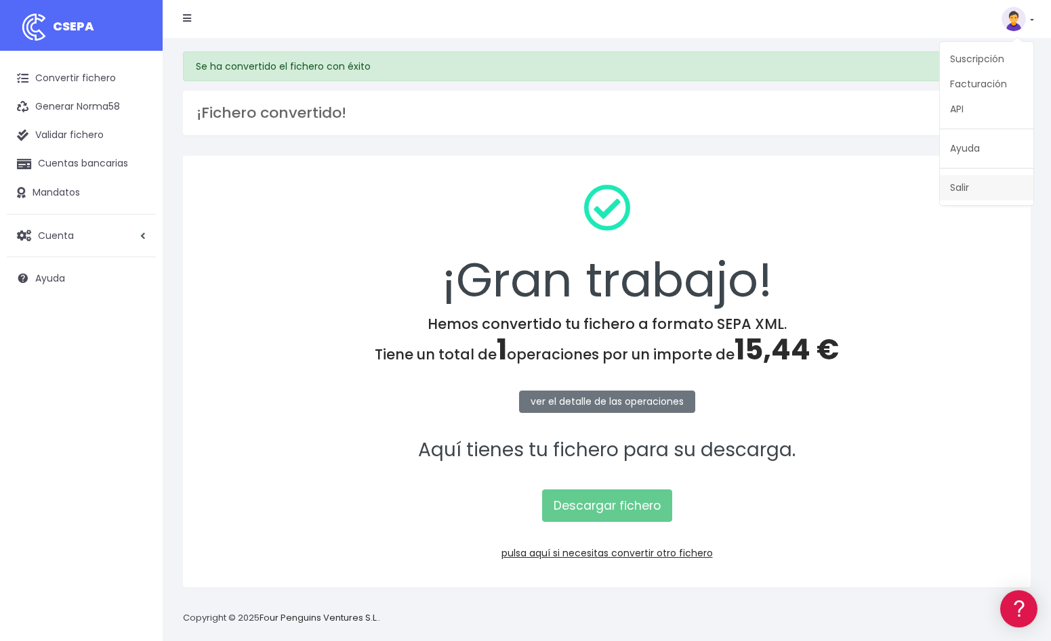
drag, startPoint x: 971, startPoint y: 190, endPoint x: 956, endPoint y: 190, distance: 15.6
click at [971, 190] on link "Salir" at bounding box center [985, 187] width 93 height 25
